Goal: Check status

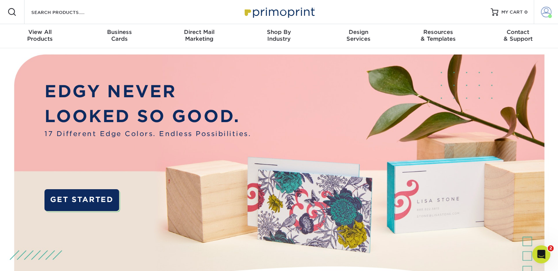
click at [547, 3] on link "Account" at bounding box center [546, 12] width 24 height 24
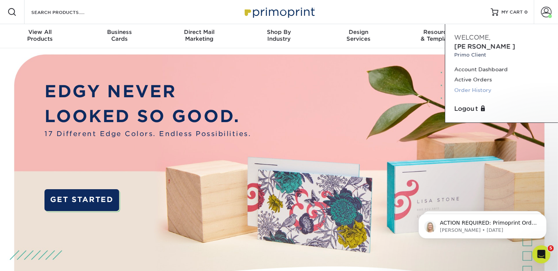
click at [472, 85] on link "Order History" at bounding box center [502, 90] width 95 height 10
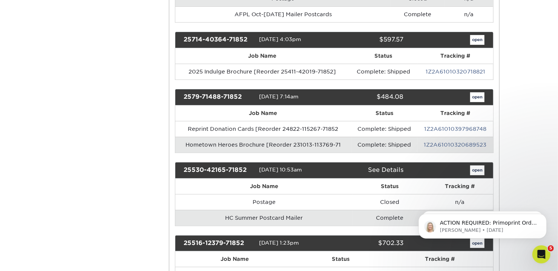
scroll to position [226, 0]
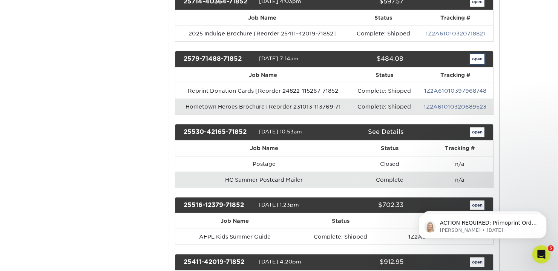
click at [477, 55] on link "open" at bounding box center [477, 59] width 14 height 10
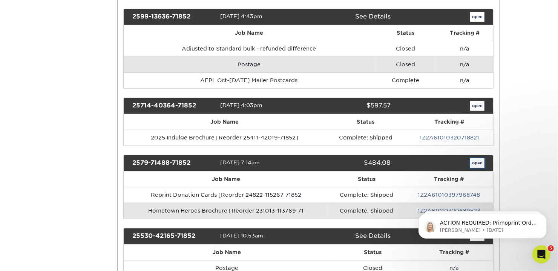
scroll to position [0, 0]
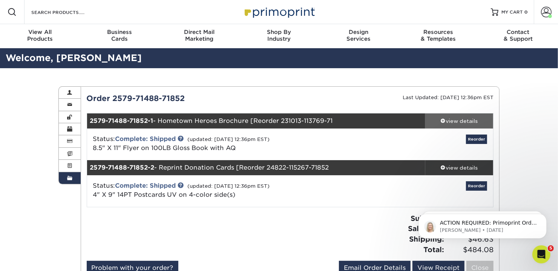
click at [439, 119] on div "view details" at bounding box center [460, 121] width 68 height 8
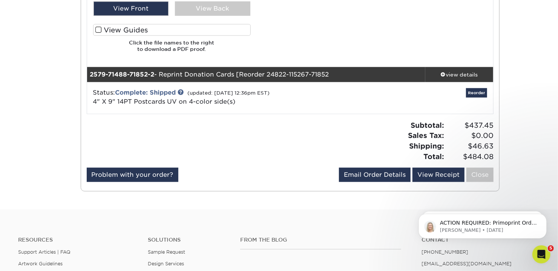
scroll to position [528, 0]
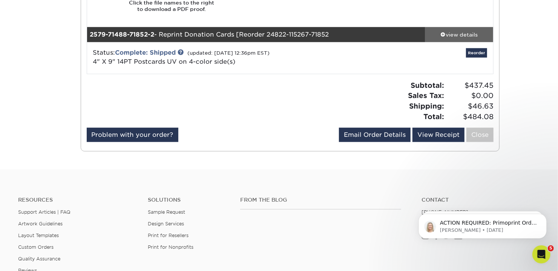
click at [444, 32] on span at bounding box center [443, 34] width 5 height 5
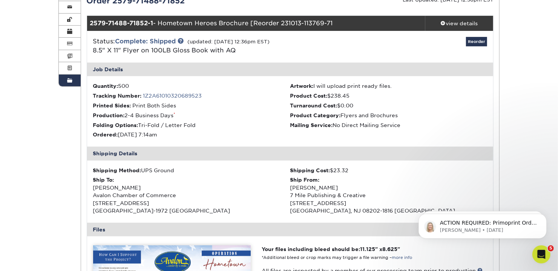
scroll to position [0, 0]
